Goal: Information Seeking & Learning: Find specific fact

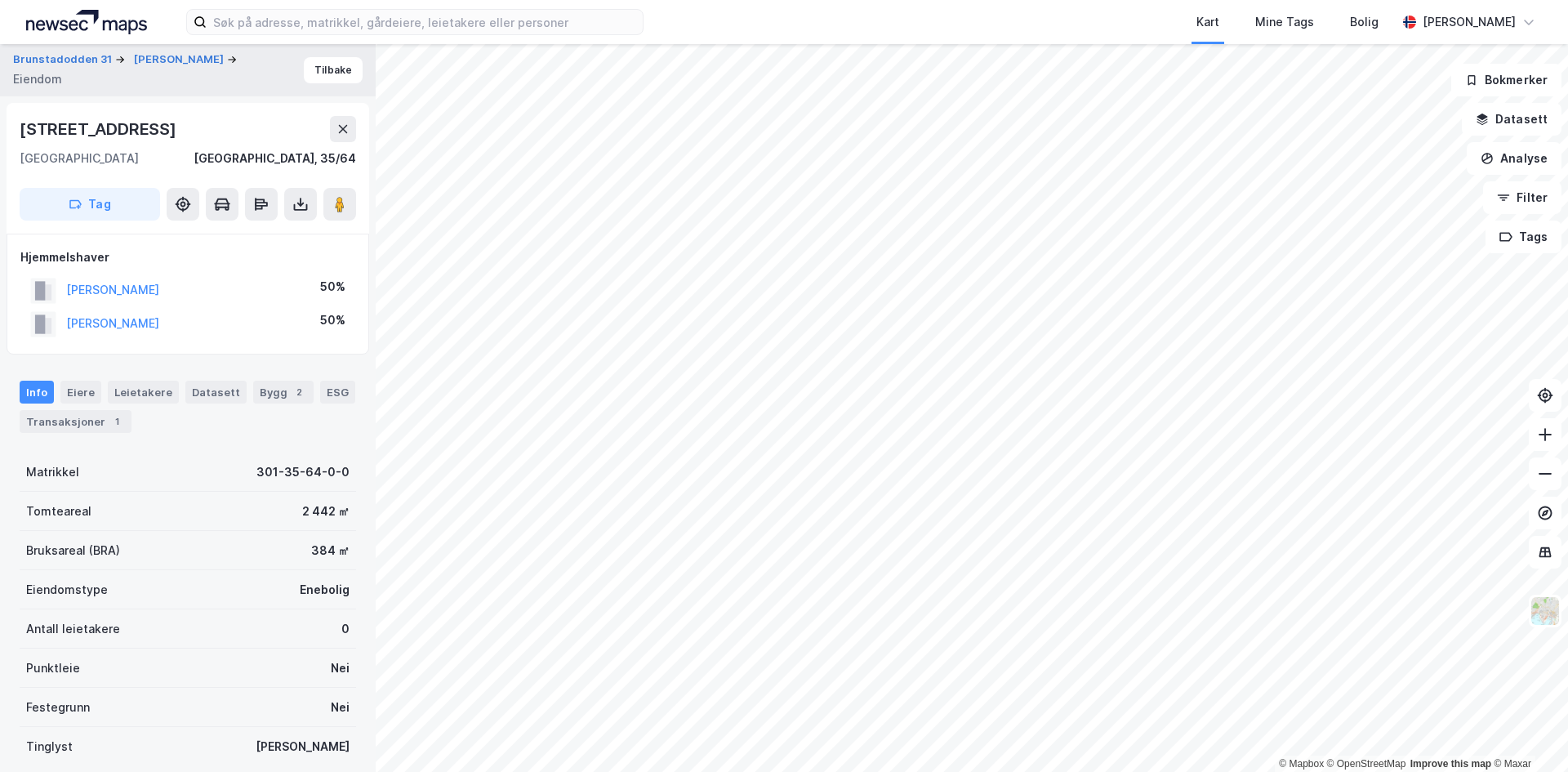
click at [328, 124] on div "[STREET_ADDRESS]" at bounding box center [187, 129] width 337 height 26
click at [343, 126] on icon at bounding box center [343, 128] width 13 height 13
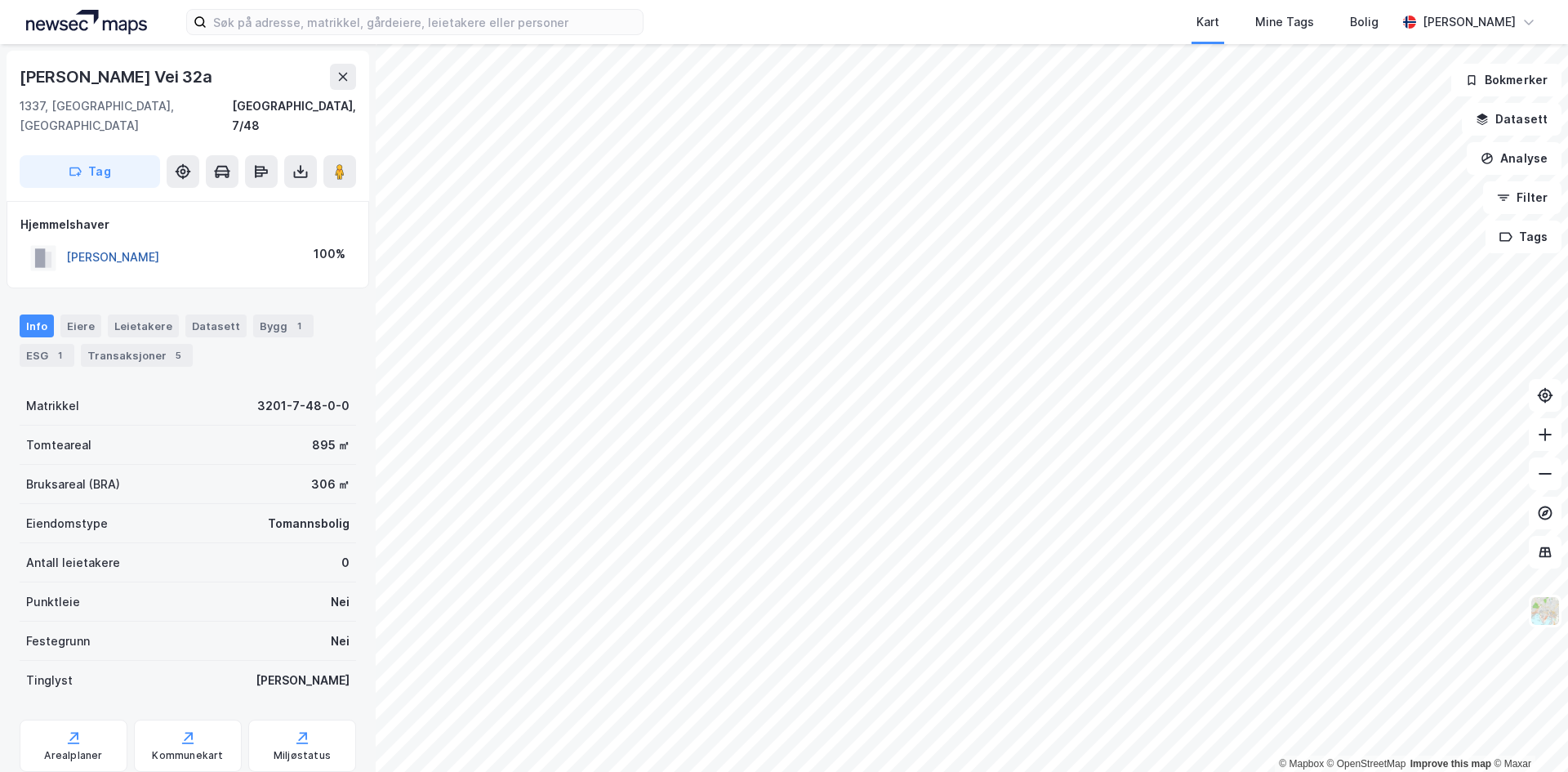
click at [0, 0] on button "[PERSON_NAME]" at bounding box center [0, 0] width 0 height 0
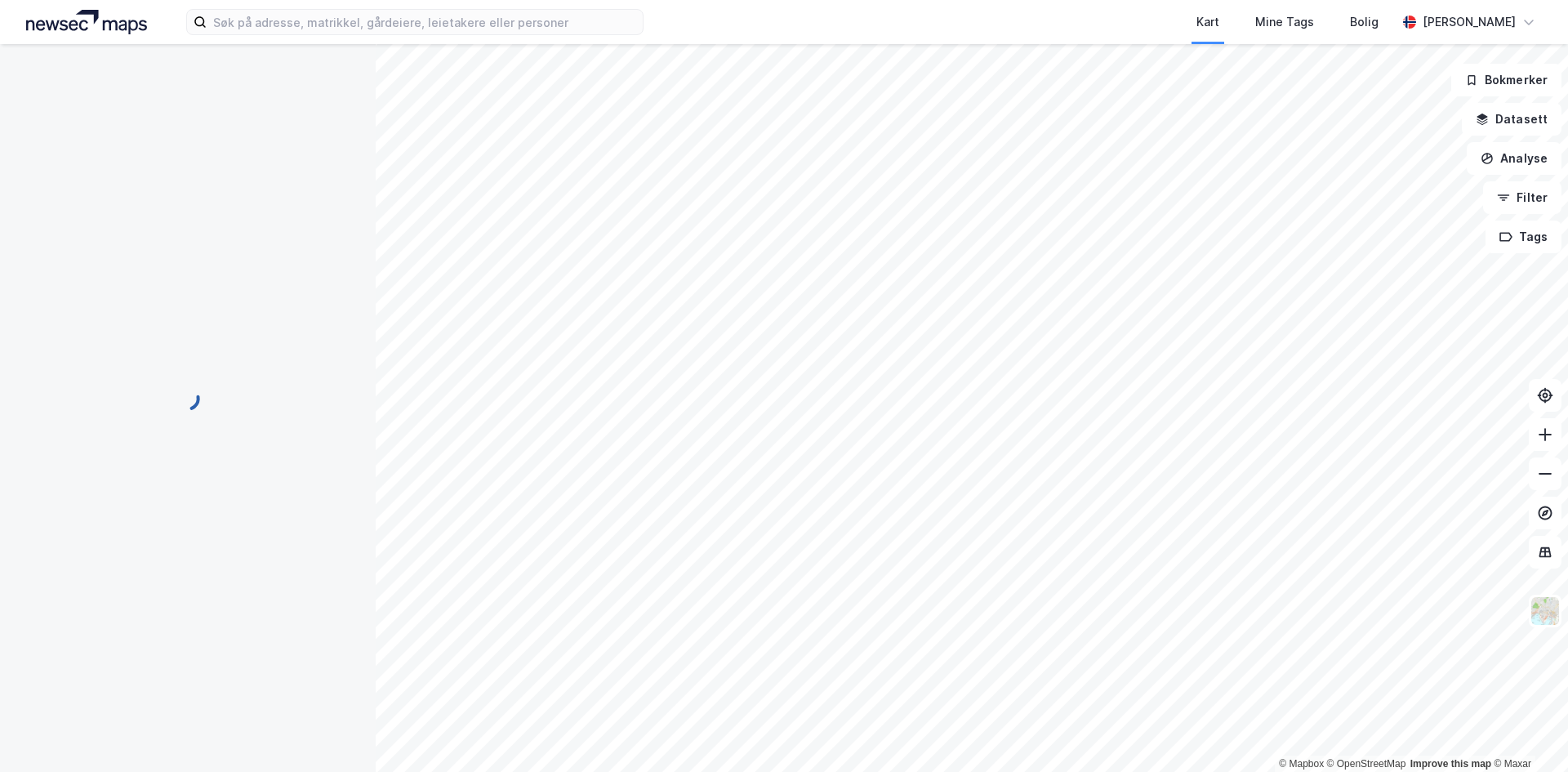
scroll to position [2, 0]
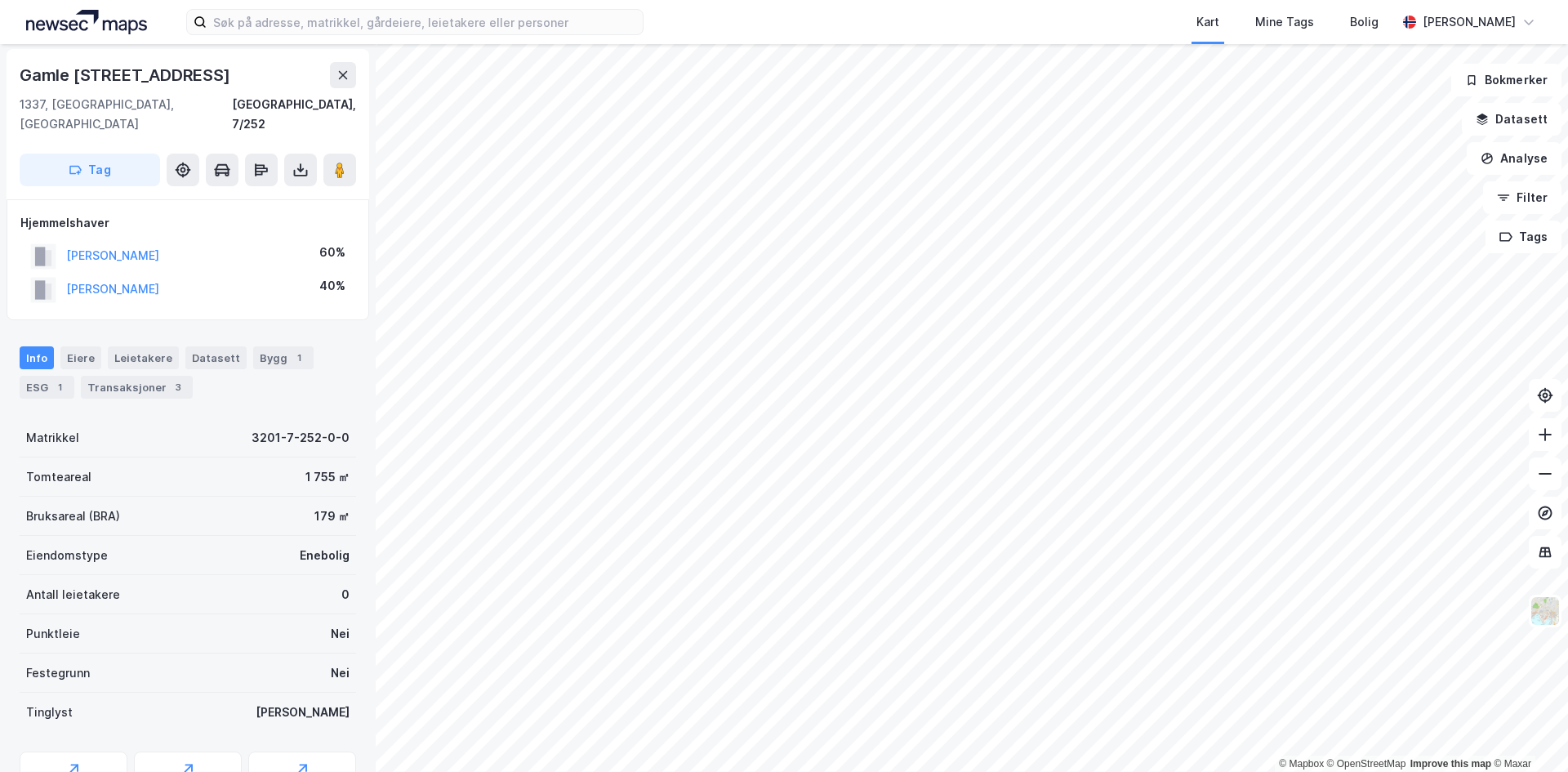
scroll to position [2, 0]
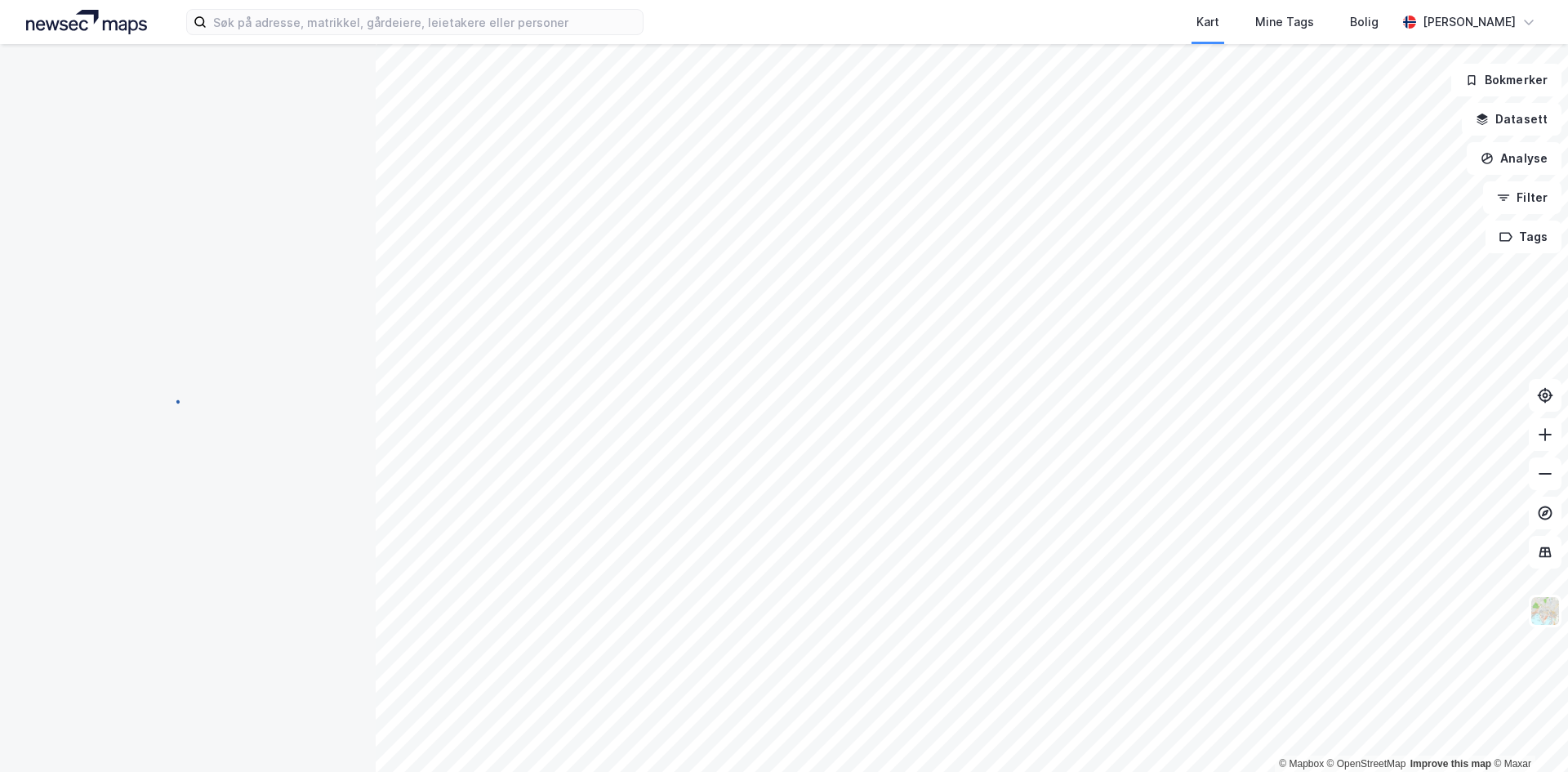
scroll to position [2, 0]
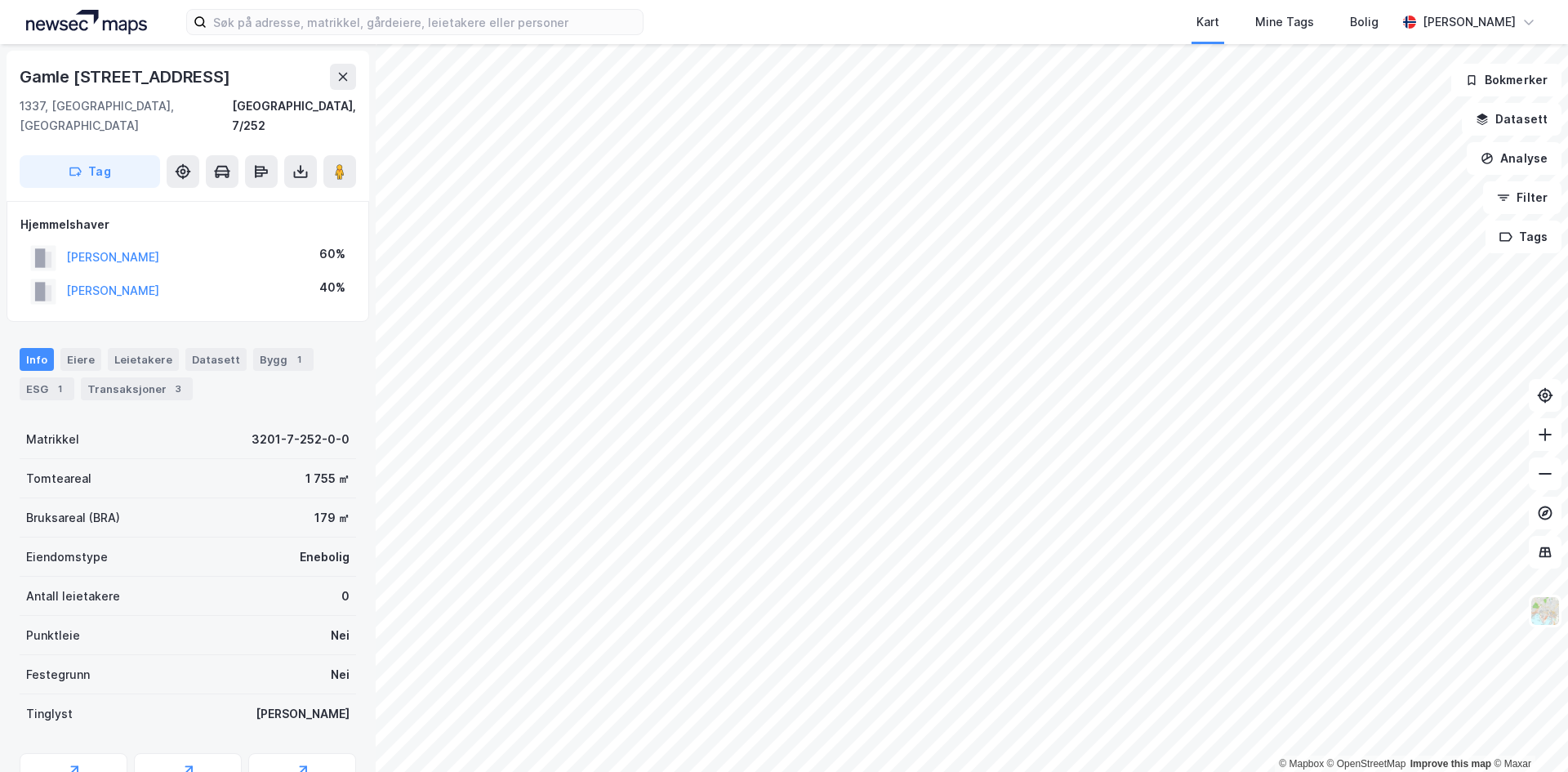
scroll to position [2, 0]
drag, startPoint x: 249, startPoint y: 232, endPoint x: 56, endPoint y: 233, distance: 193.0
click at [56, 239] on div "[PERSON_NAME] 60%" at bounding box center [187, 255] width 335 height 33
click at [148, 376] on div "Transaksjoner 3" at bounding box center [137, 387] width 112 height 23
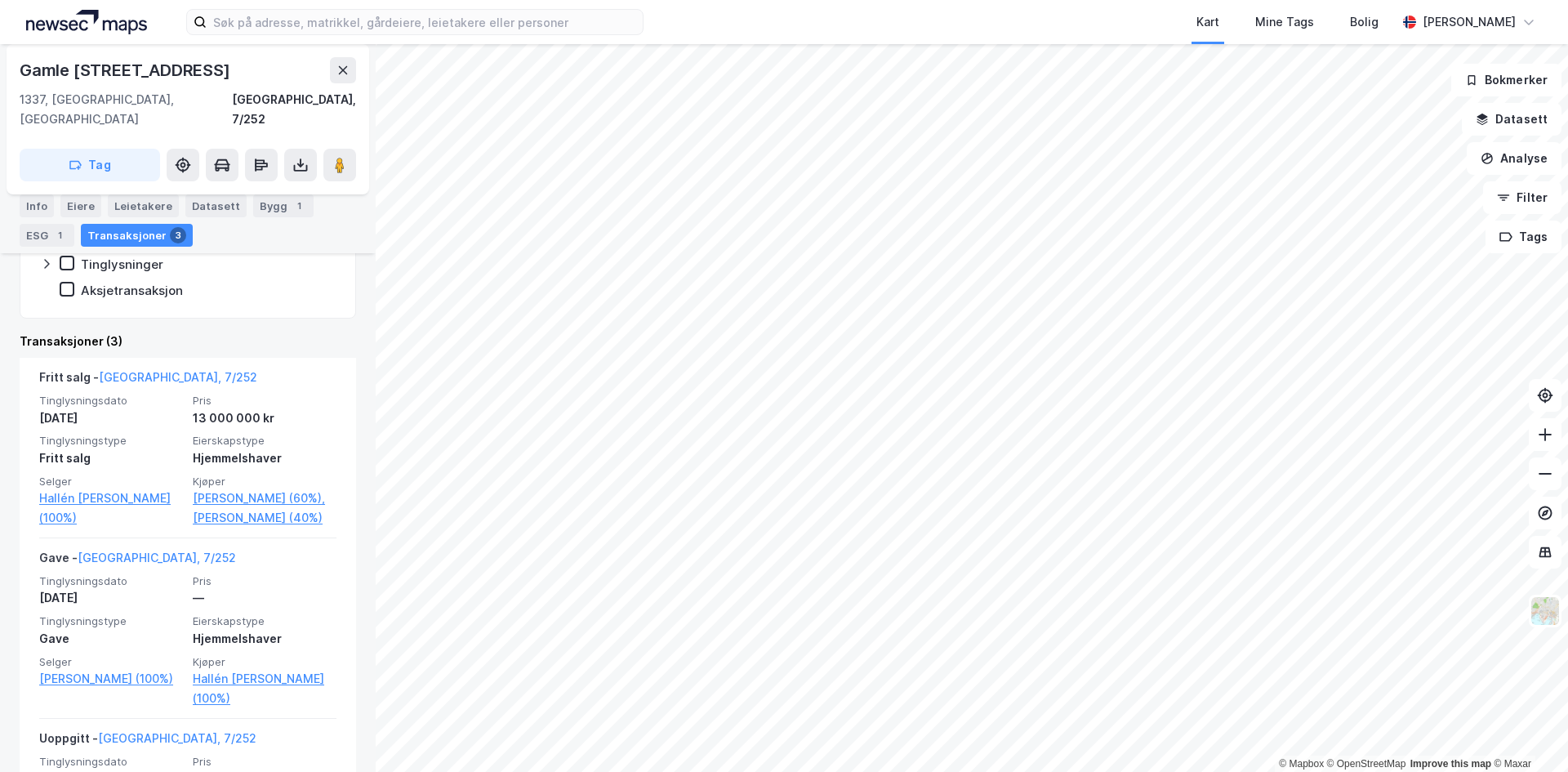
scroll to position [495, 0]
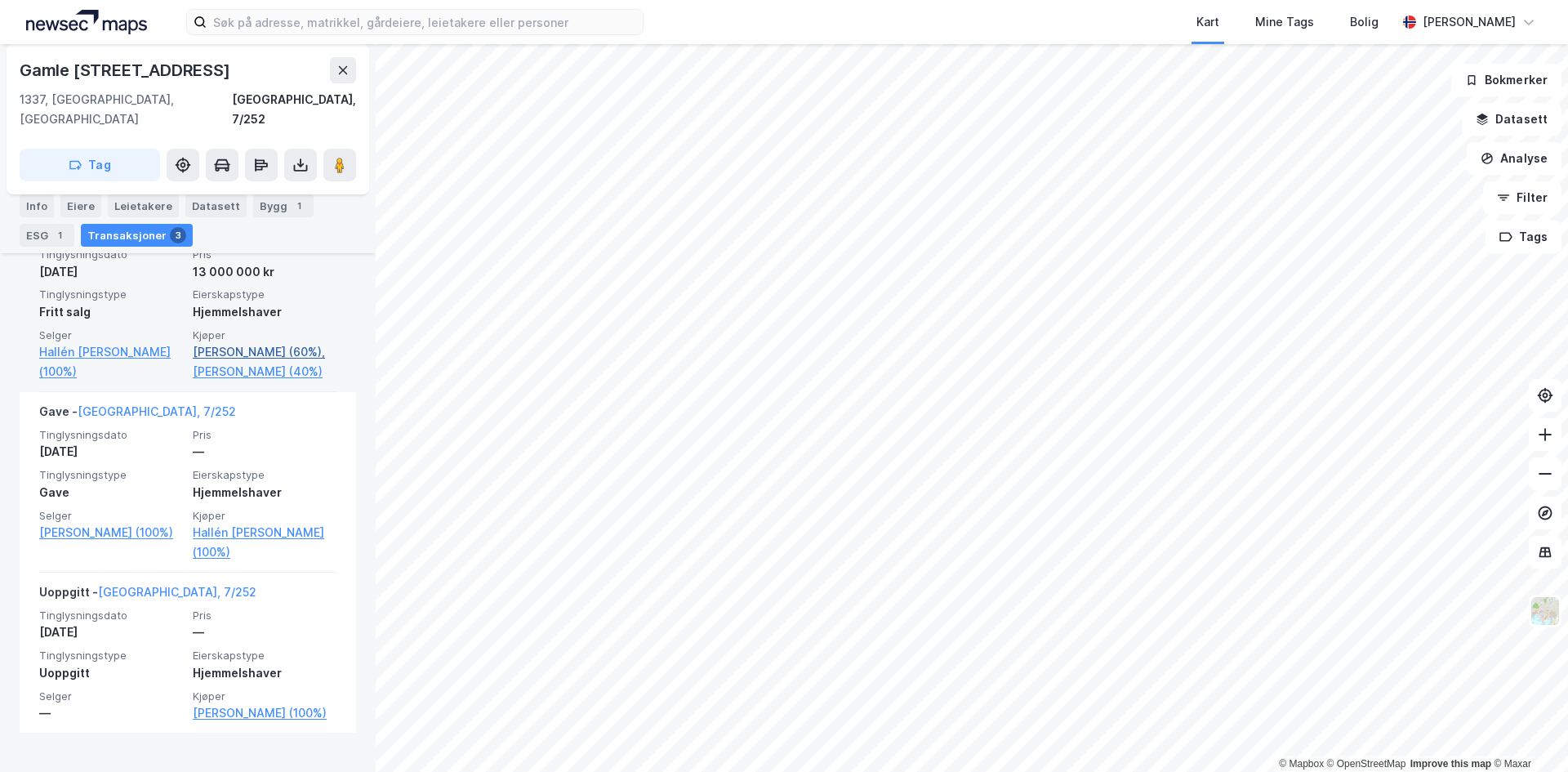
click at [252, 343] on link "[PERSON_NAME] (60%)," at bounding box center [265, 352] width 144 height 20
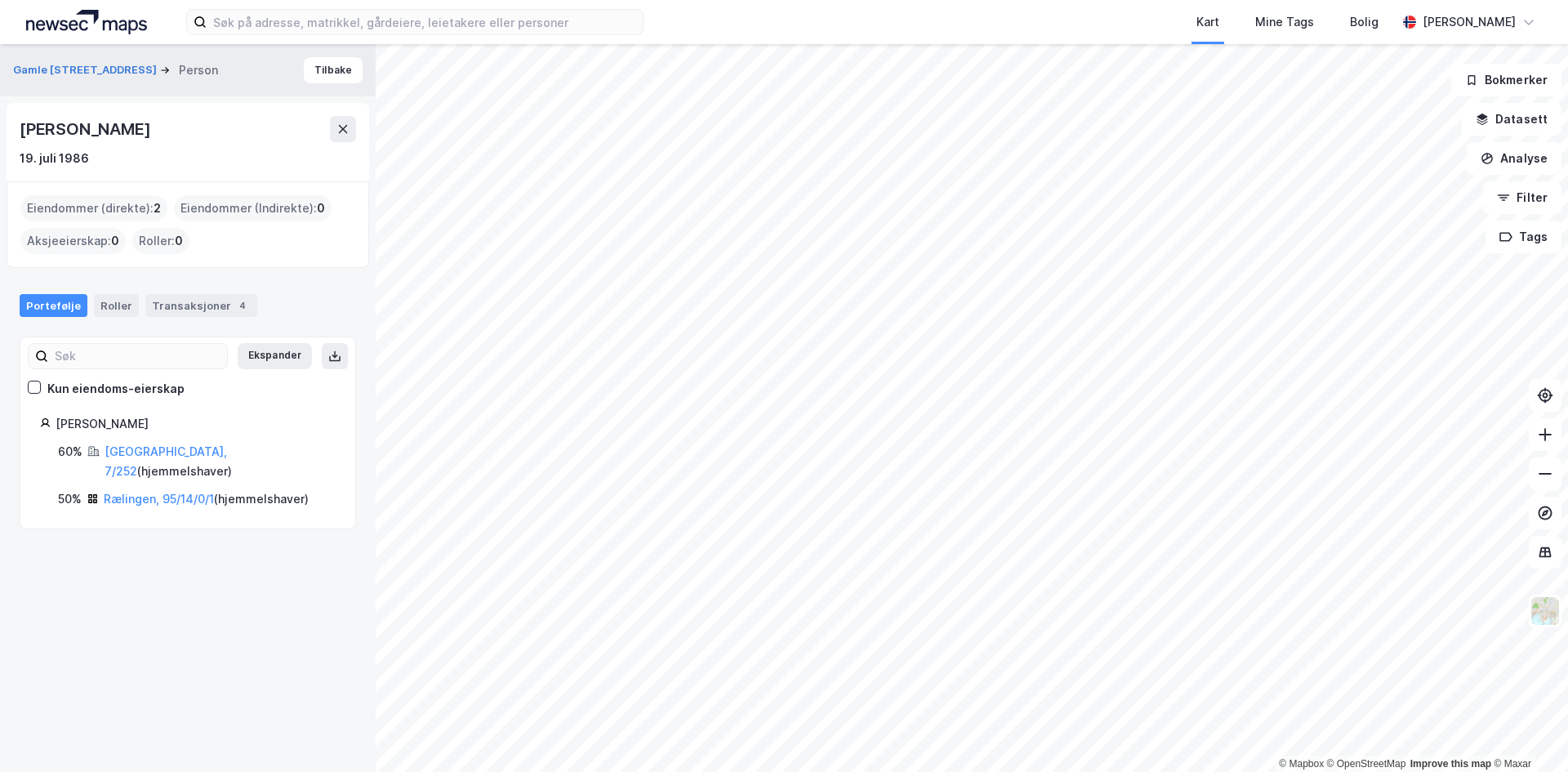
drag, startPoint x: 18, startPoint y: 127, endPoint x: 214, endPoint y: 123, distance: 196.0
click at [214, 123] on div "[PERSON_NAME] [DATE]" at bounding box center [188, 142] width 363 height 78
copy div "[PERSON_NAME]"
